Goal: Task Accomplishment & Management: Manage account settings

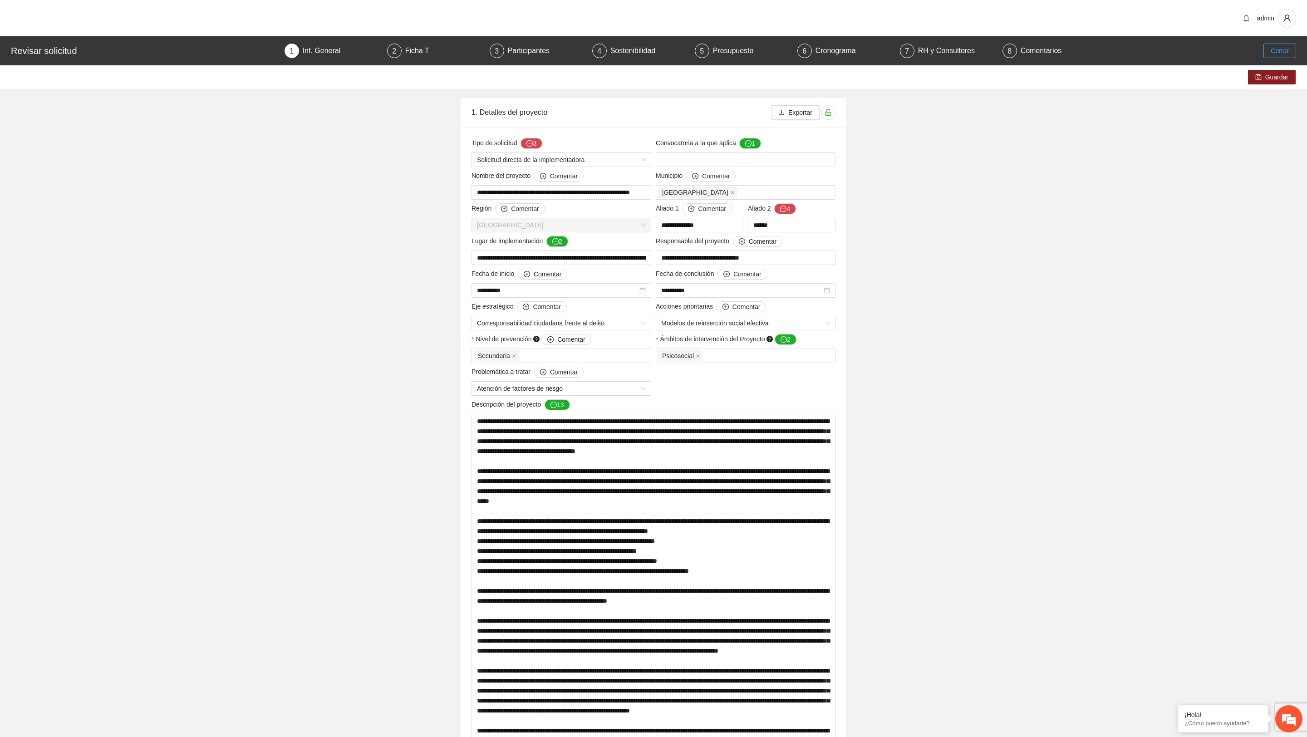
click at [1269, 54] on button "Cerrar" at bounding box center [1279, 51] width 33 height 15
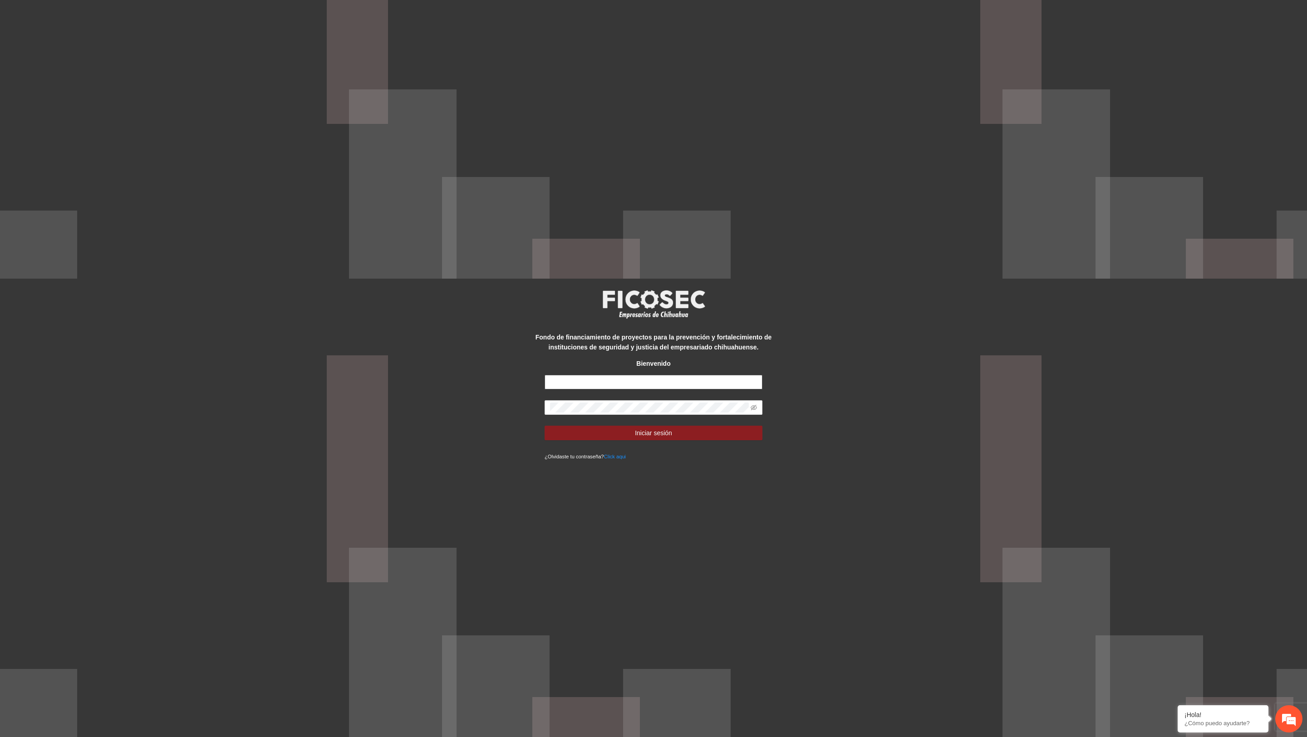
click at [649, 385] on input "text" at bounding box center [654, 382] width 218 height 15
type input "**********"
click at [545, 426] on button "Iniciar sesión" at bounding box center [654, 433] width 218 height 15
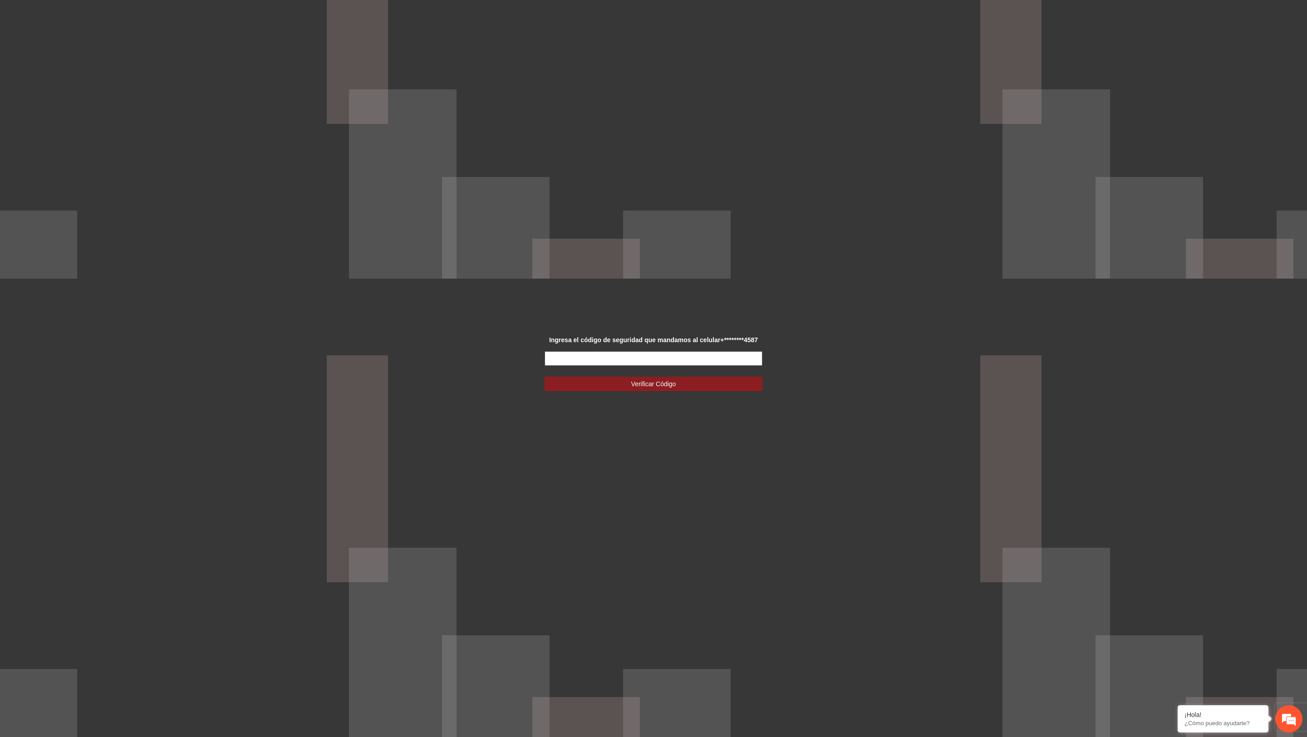
click at [646, 360] on input "text" at bounding box center [654, 358] width 218 height 15
type input "******"
click at [545, 377] on button "Verificar Código" at bounding box center [654, 384] width 218 height 15
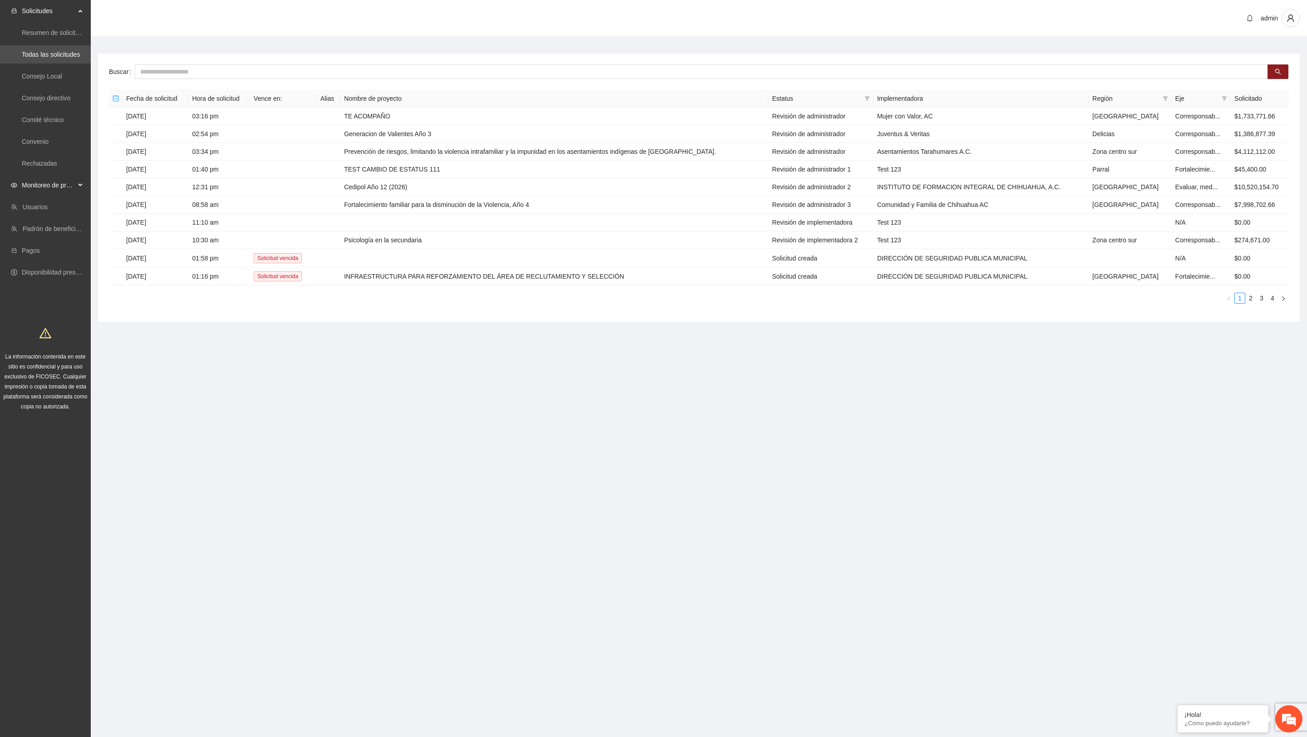
click at [64, 179] on span "Monitoreo de proyectos" at bounding box center [49, 185] width 54 height 18
click at [42, 249] on link "Activos" at bounding box center [32, 250] width 20 height 7
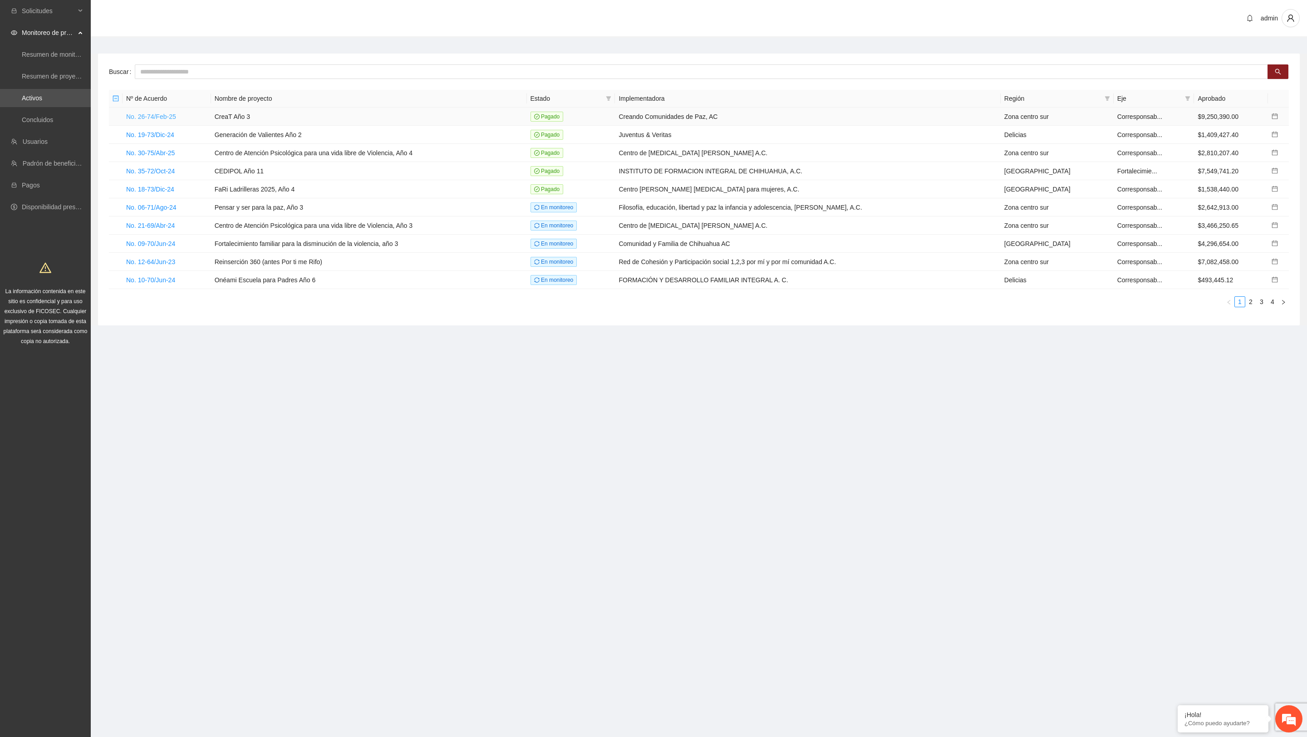
click at [174, 118] on link "No. 26-74/Feb-25" at bounding box center [151, 116] width 50 height 7
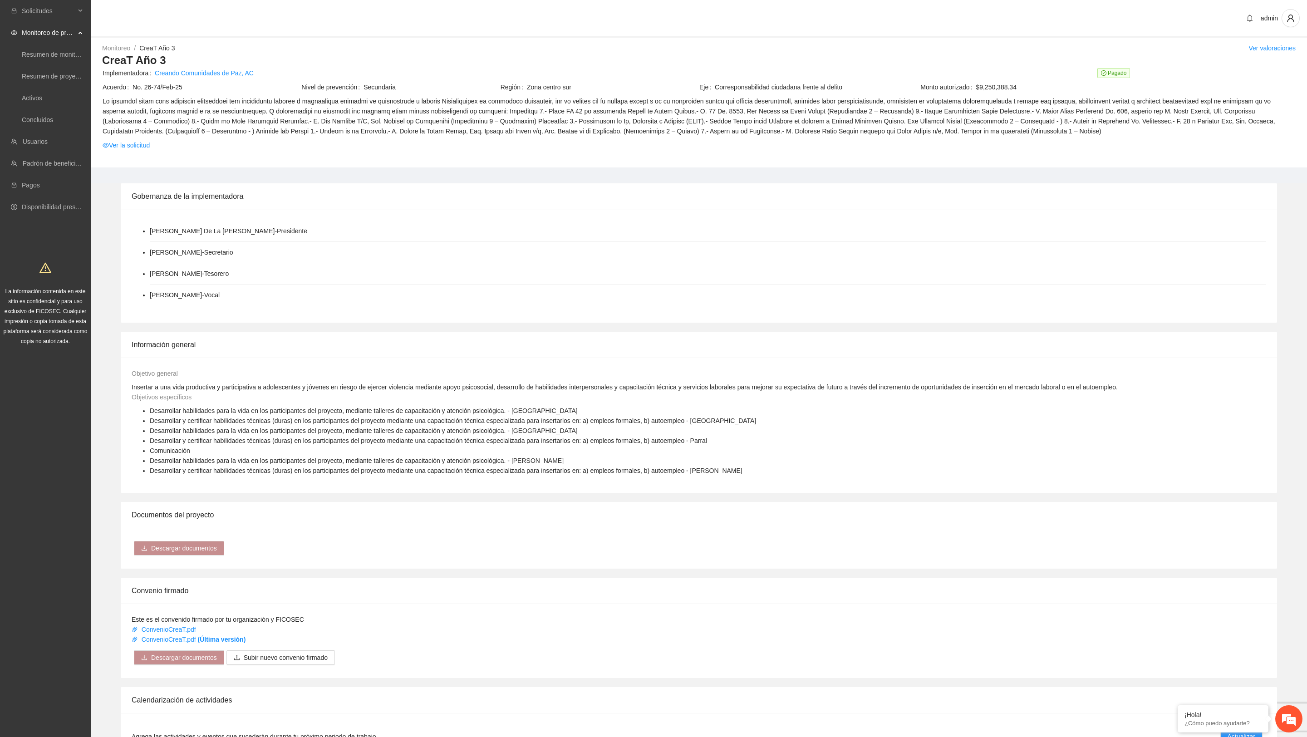
scroll to position [407, 0]
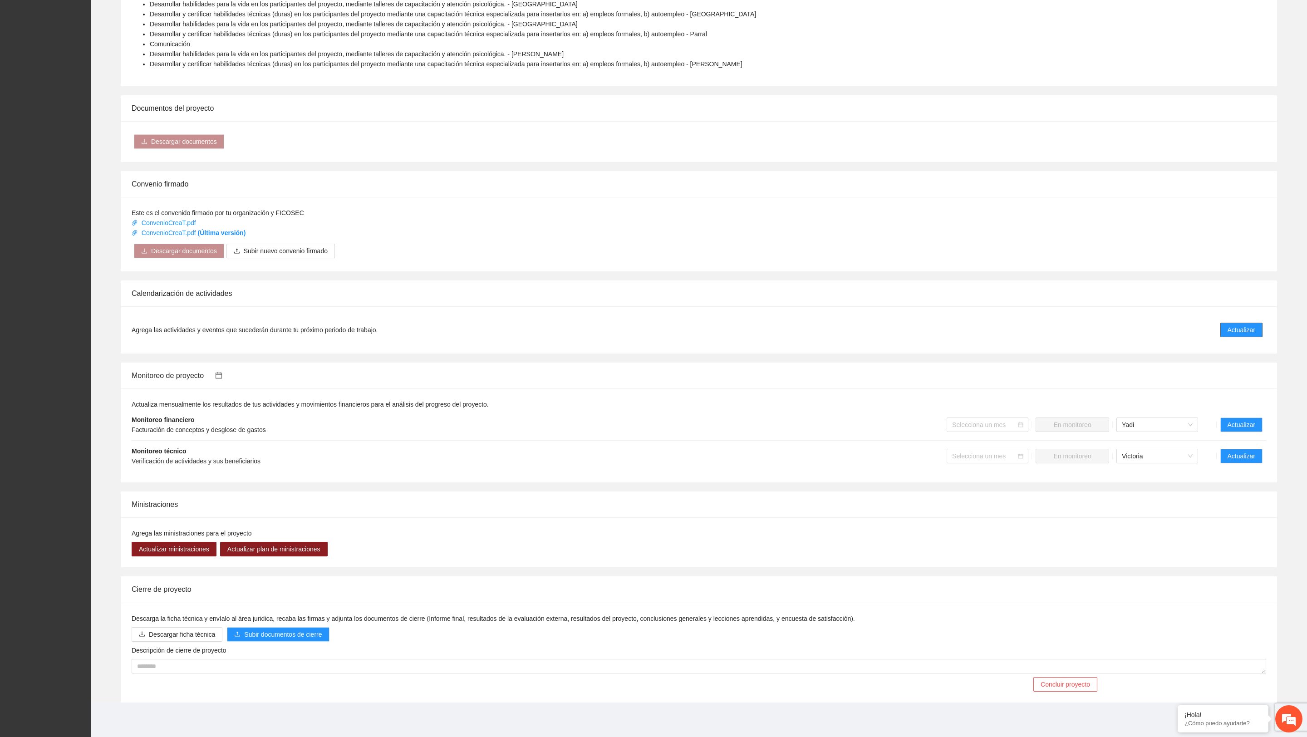
click at [1249, 328] on span "Actualizar" at bounding box center [1241, 330] width 28 height 10
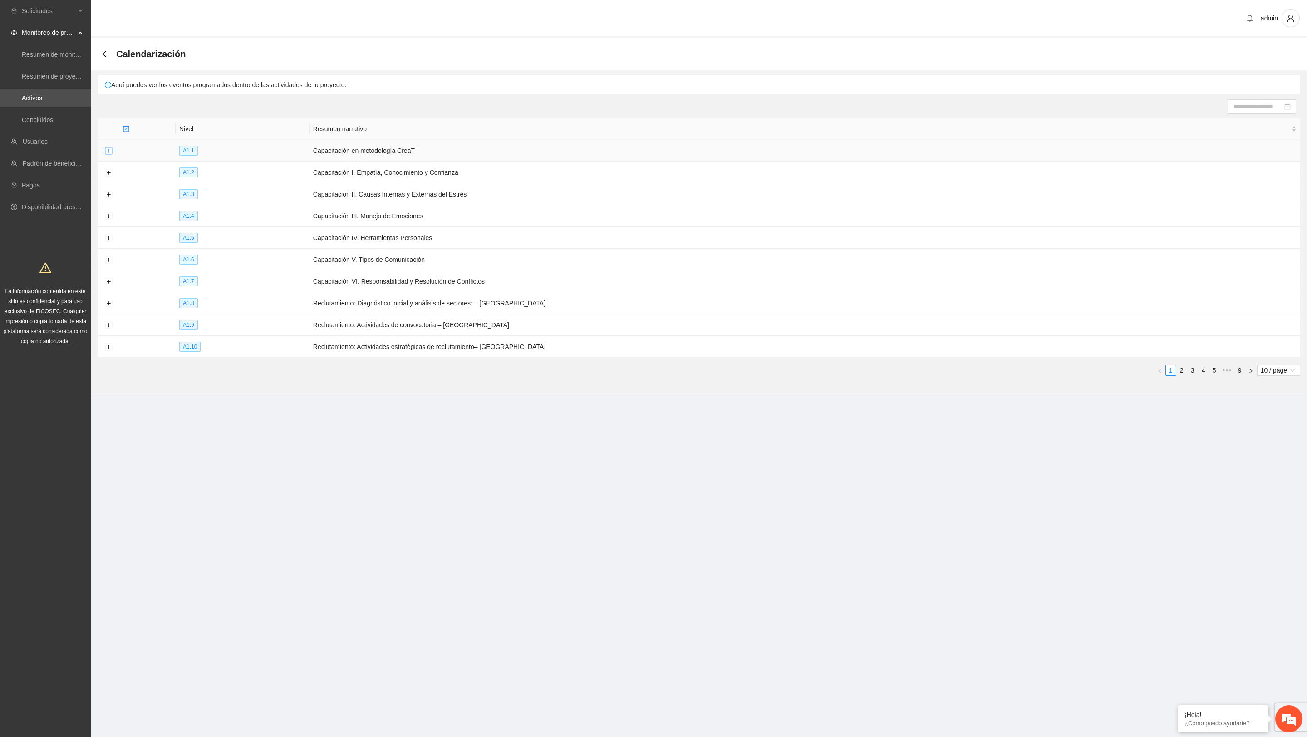
click at [108, 154] on button "Expand row" at bounding box center [108, 150] width 7 height 7
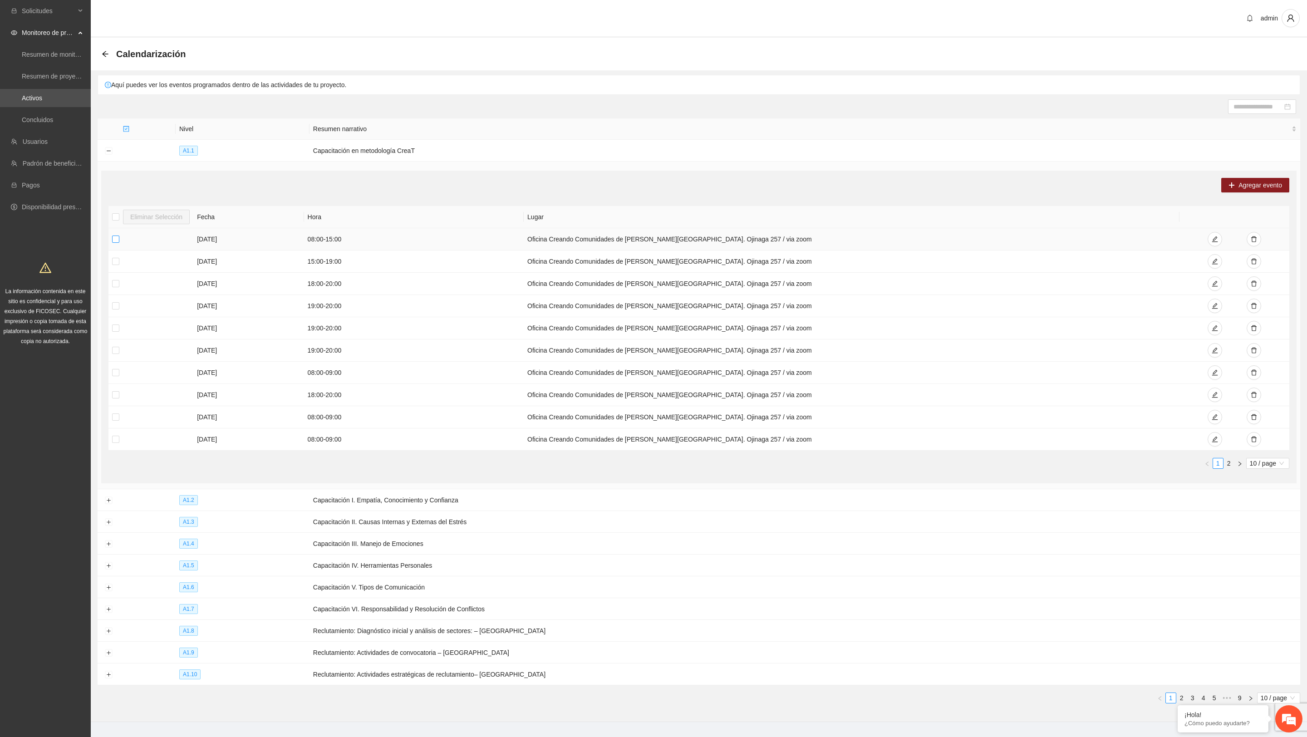
click at [115, 235] on label at bounding box center [115, 239] width 7 height 10
click at [1246, 116] on section "Calendarización Aquí puedes ver los eventos programados dentro de las actividad…" at bounding box center [699, 380] width 1216 height 684
click at [1245, 108] on input at bounding box center [1257, 107] width 49 height 10
type input "**********"
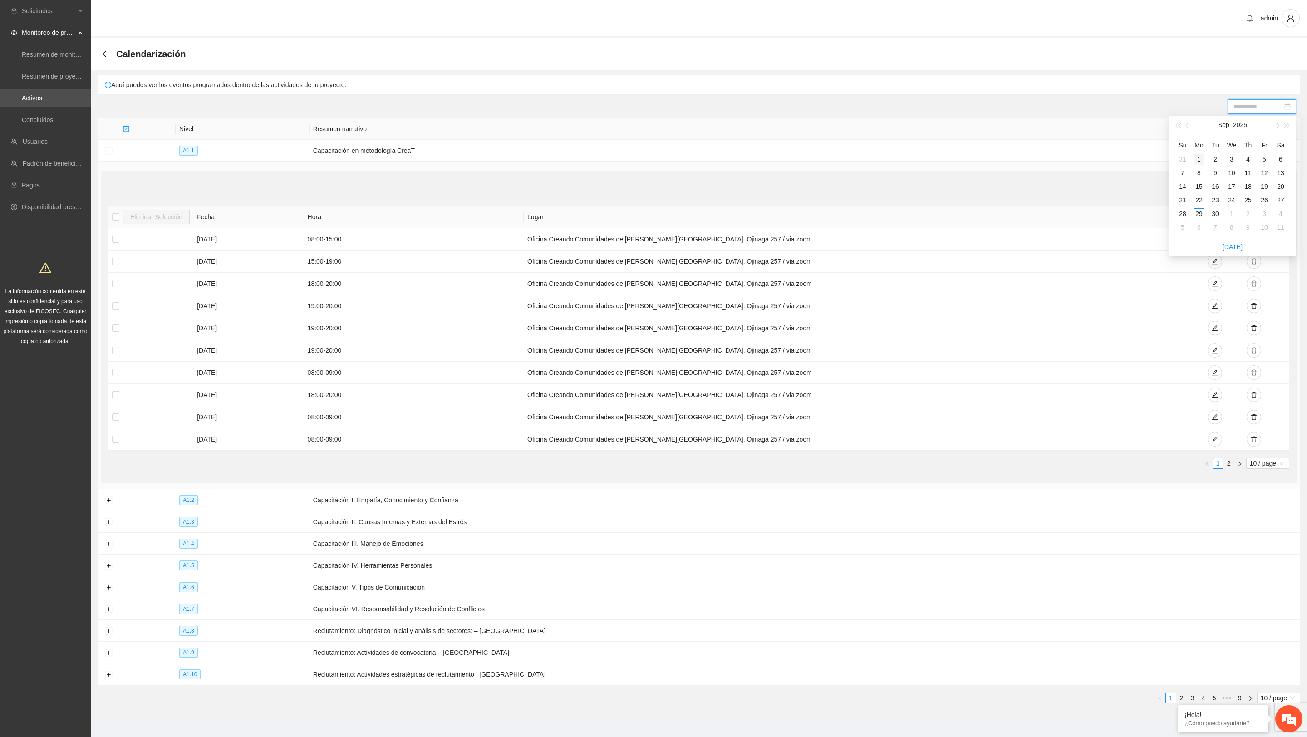
click at [1199, 157] on div "1" at bounding box center [1198, 159] width 11 height 11
